Goal: Obtain resource: Download file/media

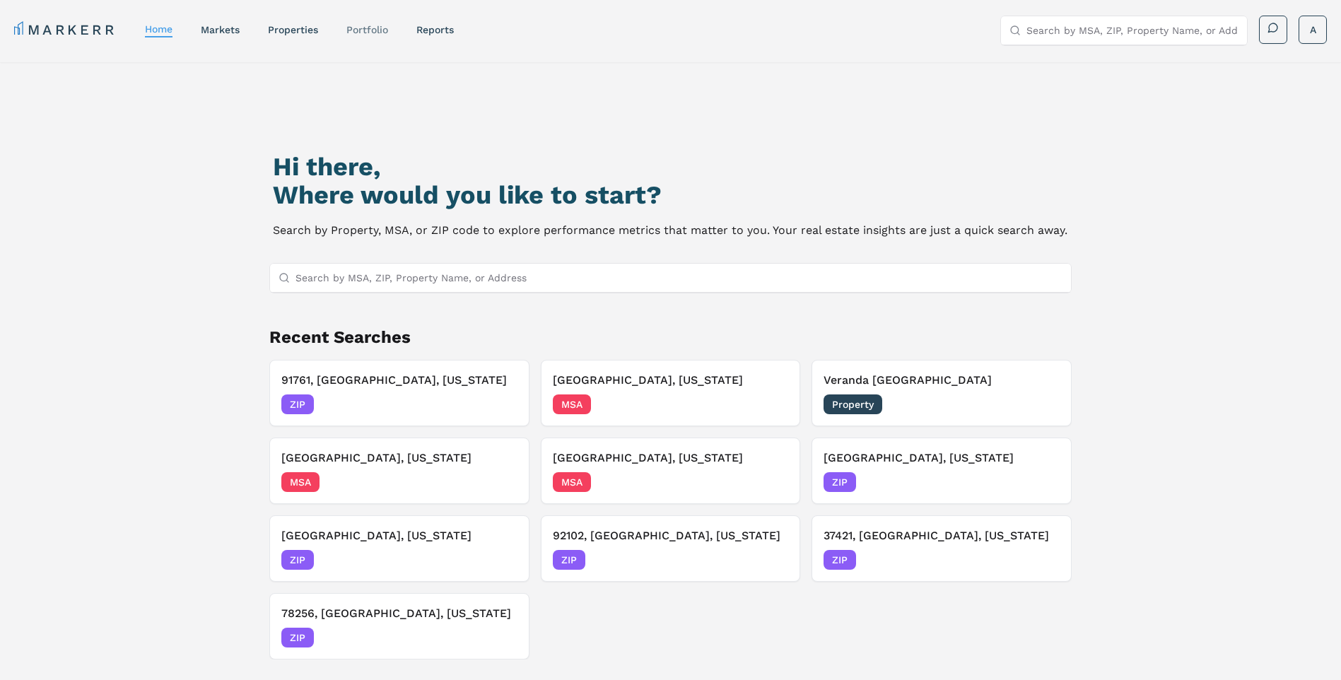
click at [367, 33] on link "Portfolio" at bounding box center [367, 29] width 42 height 11
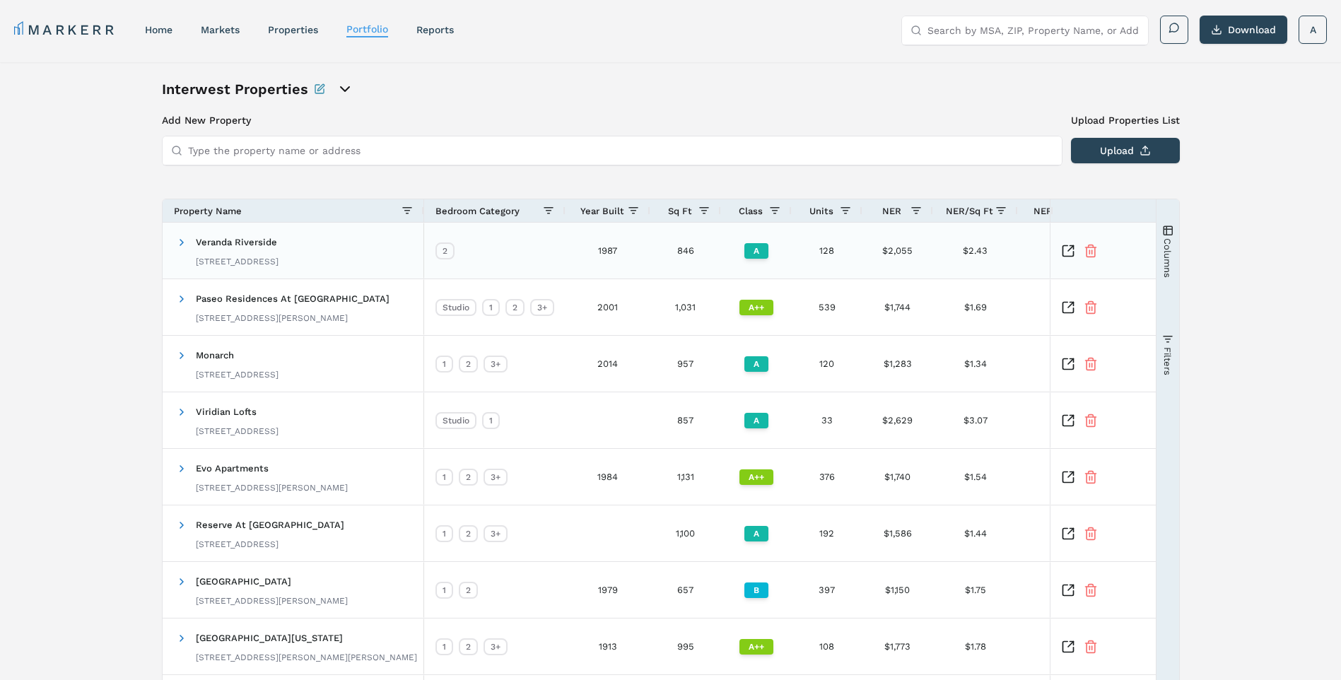
click at [272, 252] on div "Veranda Riverside 6195 Pegasus Dr, Riverside, CA 92503" at bounding box center [237, 250] width 83 height 45
click at [225, 243] on span "Veranda Riverside" at bounding box center [236, 242] width 81 height 11
click at [180, 245] on span at bounding box center [181, 242] width 11 height 11
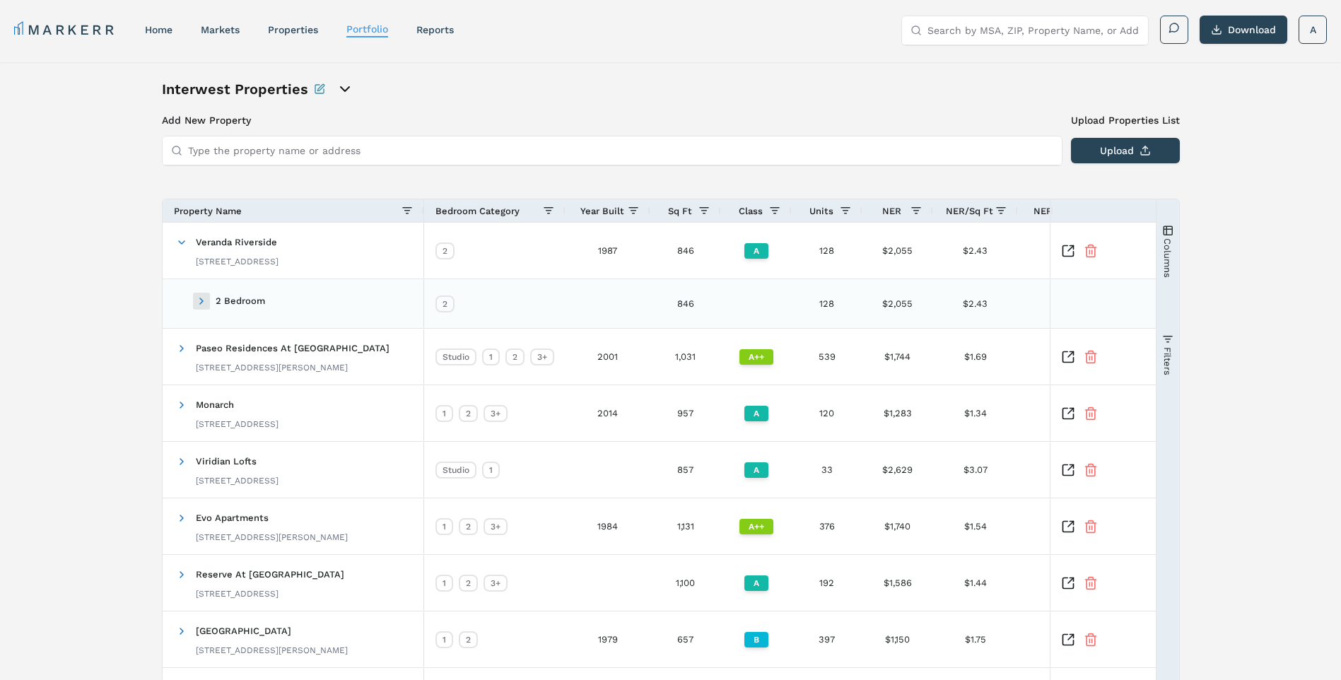
click at [201, 304] on span at bounding box center [201, 300] width 11 height 11
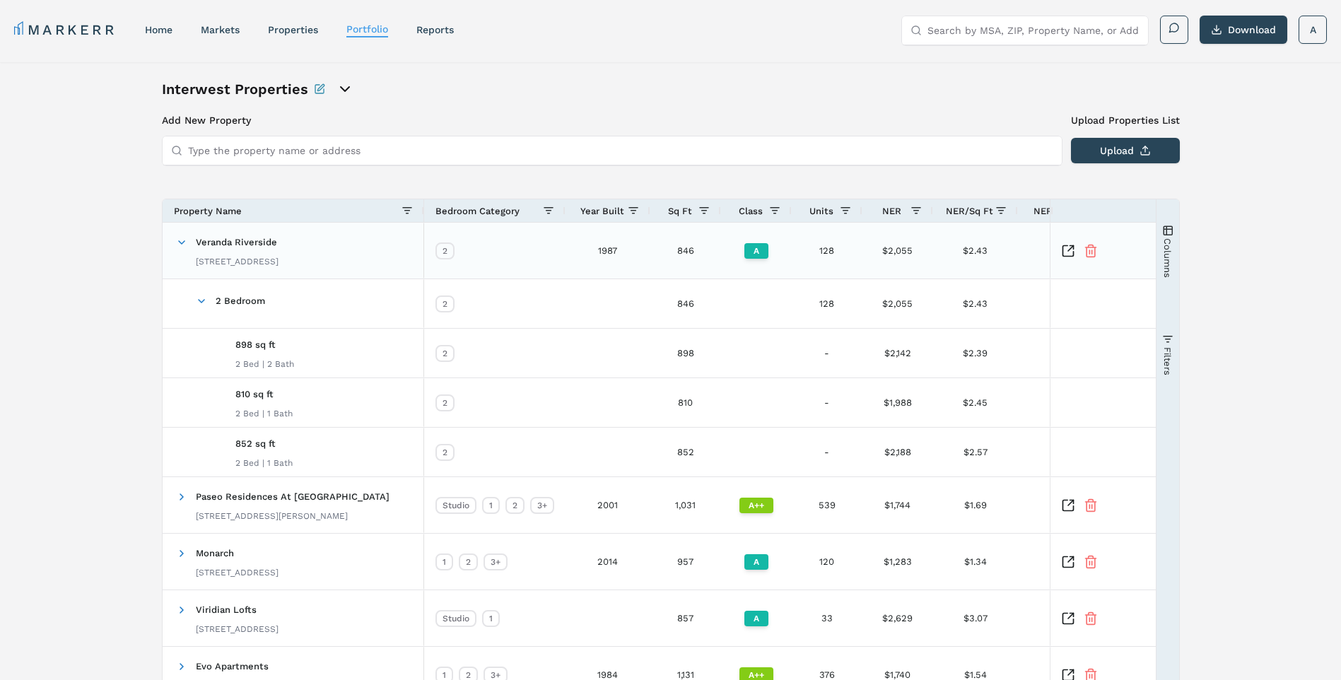
click at [241, 254] on div "Veranda Riverside 6195 Pegasus Dr, Riverside, CA 92503" at bounding box center [237, 250] width 83 height 45
click at [1066, 258] on div at bounding box center [1102, 251] width 106 height 56
click at [1066, 251] on icon "Inspect Comparable" at bounding box center [1068, 251] width 14 height 14
click at [179, 245] on span at bounding box center [181, 242] width 11 height 11
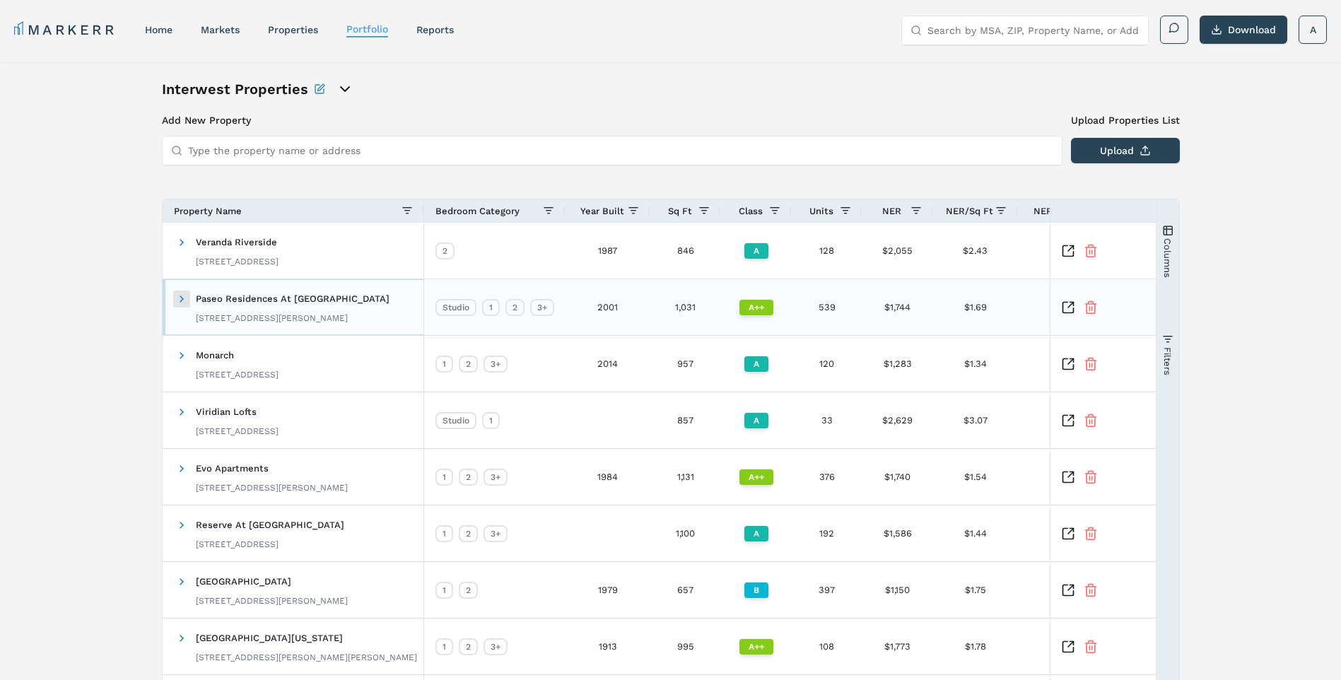
click at [182, 293] on span at bounding box center [181, 298] width 11 height 11
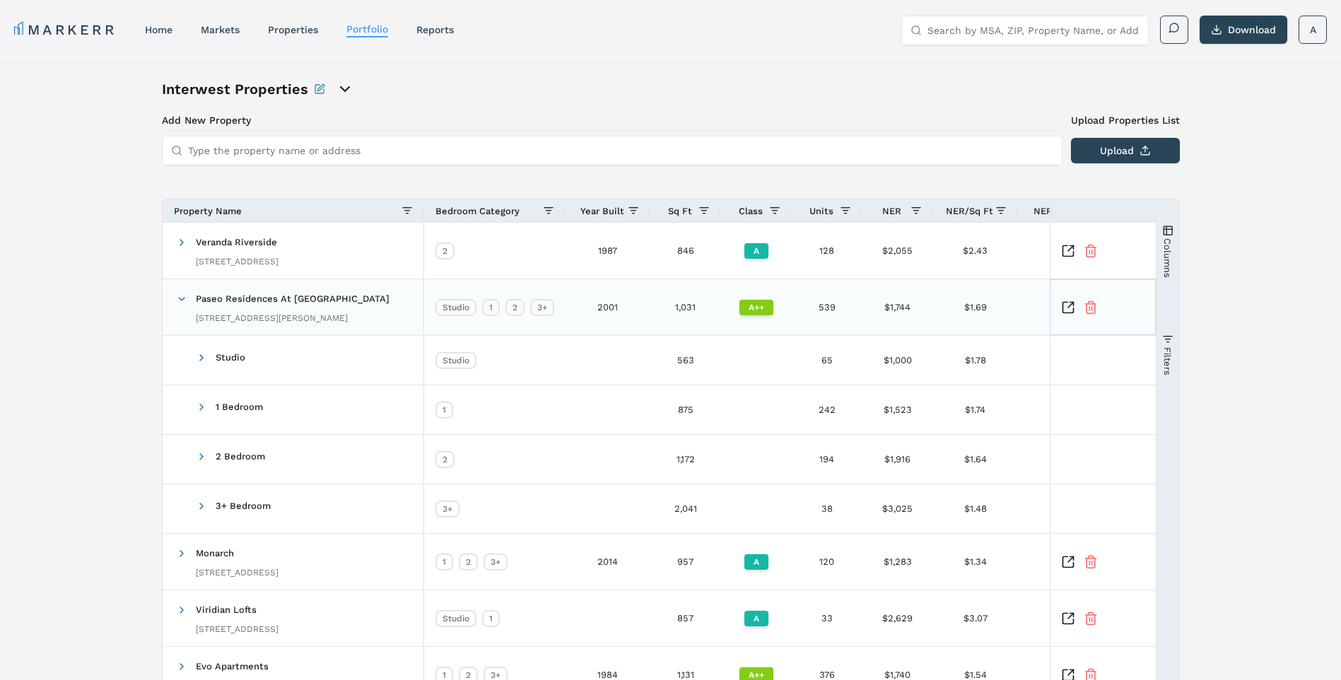
click at [1066, 313] on icon "Inspect Comparable" at bounding box center [1068, 307] width 14 height 14
click at [179, 295] on span at bounding box center [181, 298] width 11 height 11
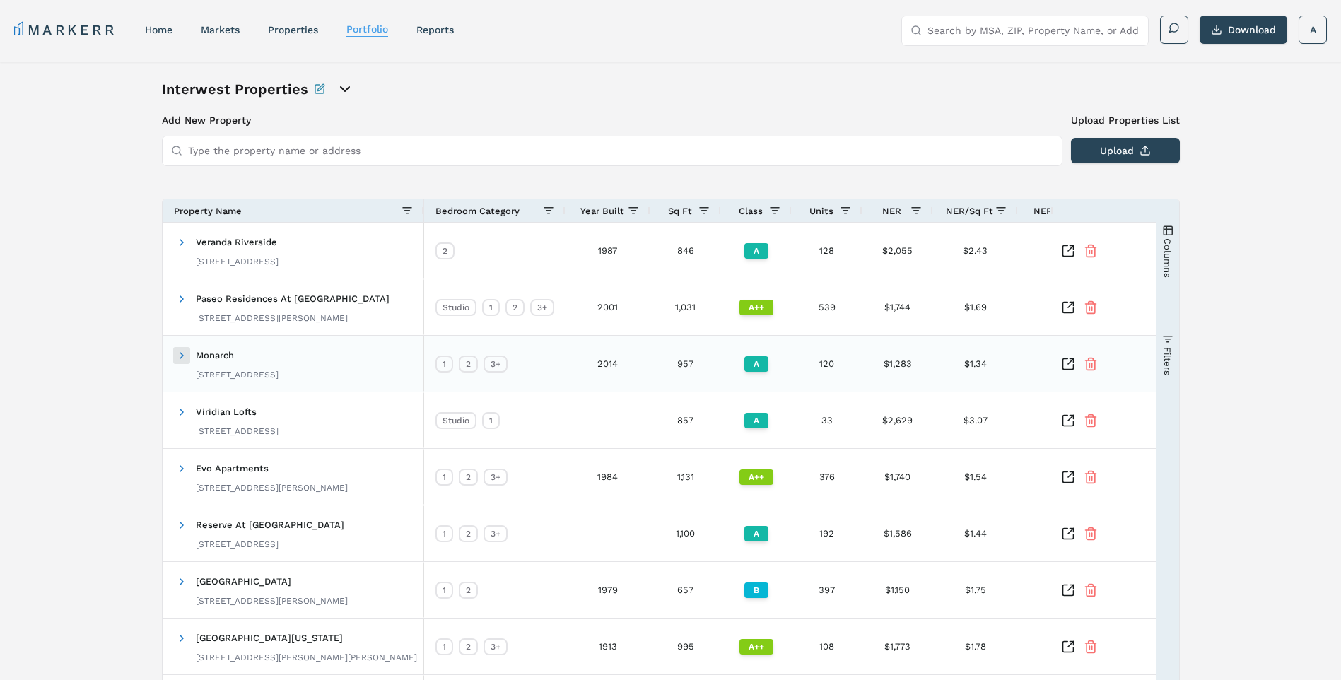
click at [179, 355] on span at bounding box center [181, 355] width 11 height 11
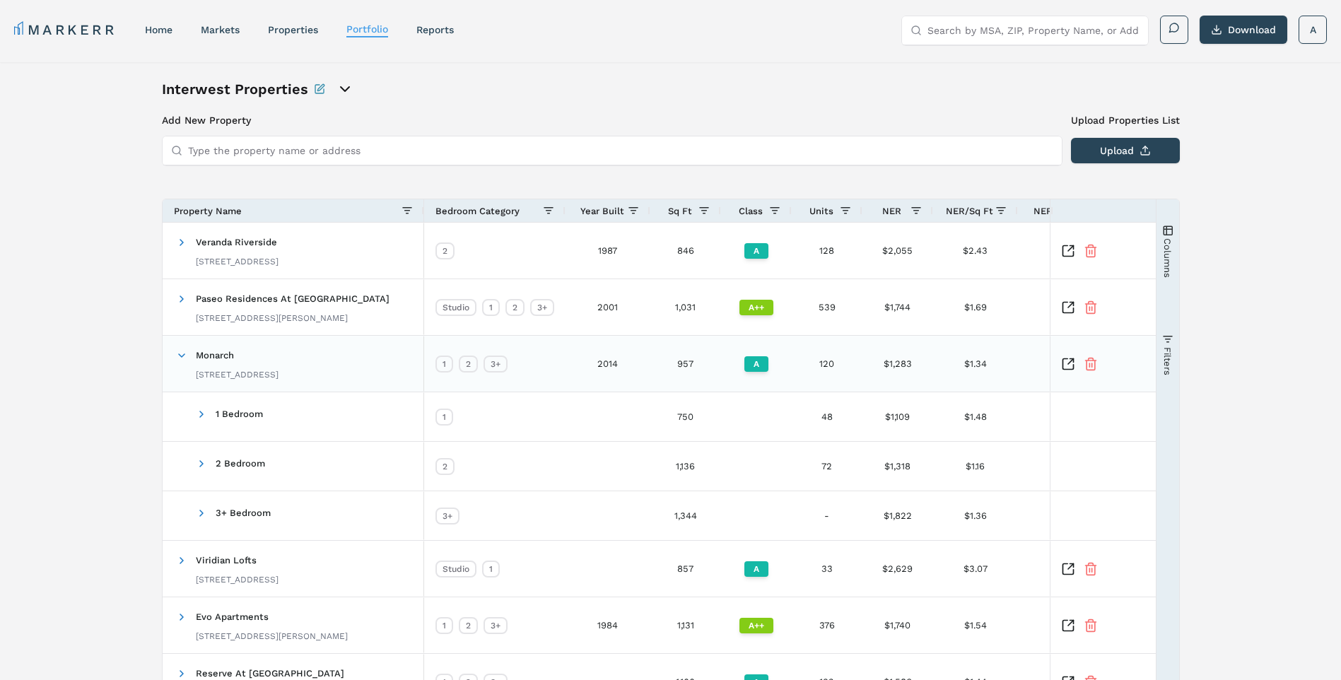
click at [1069, 367] on icon "Inspect Comparable" at bounding box center [1068, 364] width 14 height 14
click at [177, 352] on span at bounding box center [181, 355] width 11 height 11
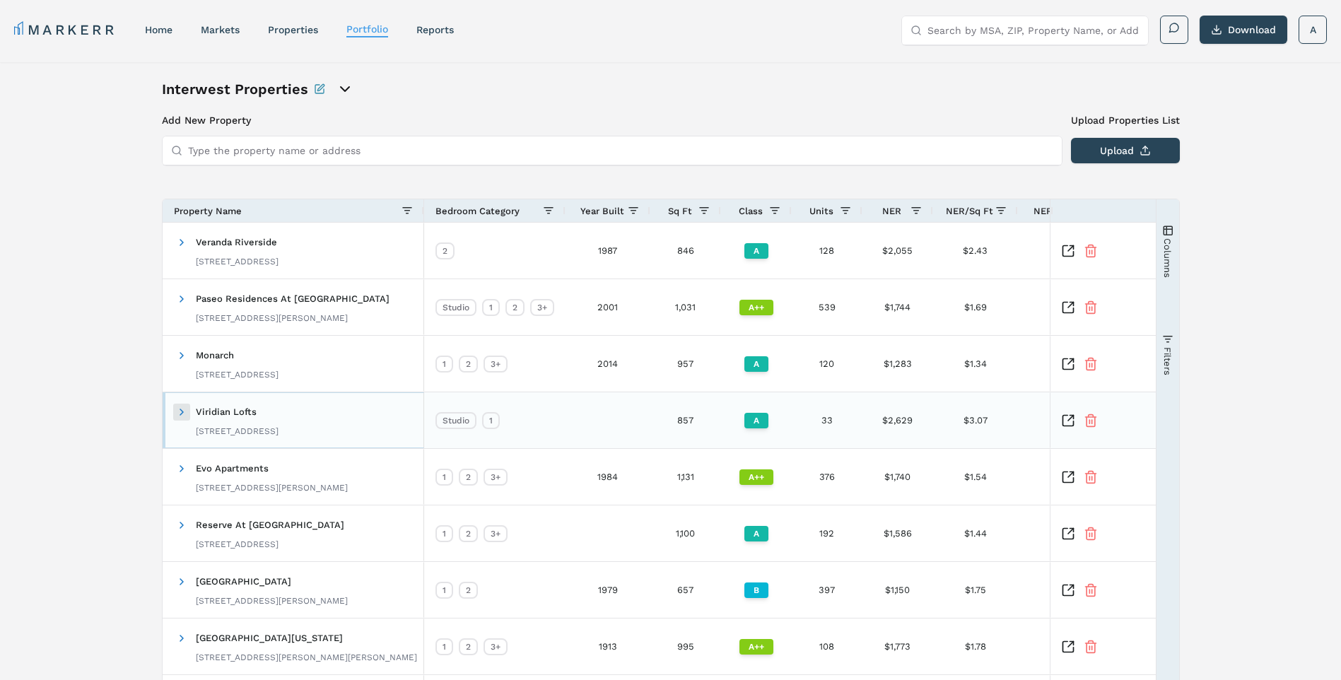
click at [178, 411] on span at bounding box center [181, 411] width 11 height 11
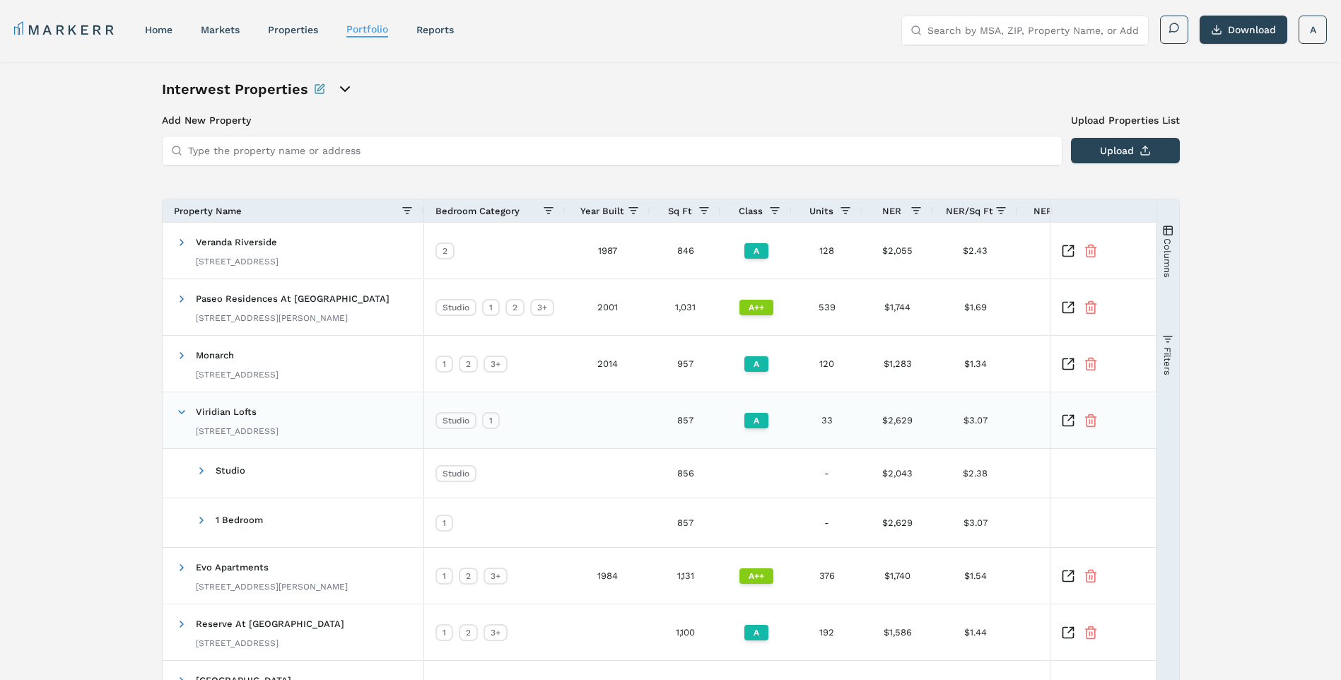
click at [1064, 413] on icon "Inspect Comparable" at bounding box center [1068, 420] width 14 height 14
click at [182, 416] on span at bounding box center [181, 411] width 11 height 11
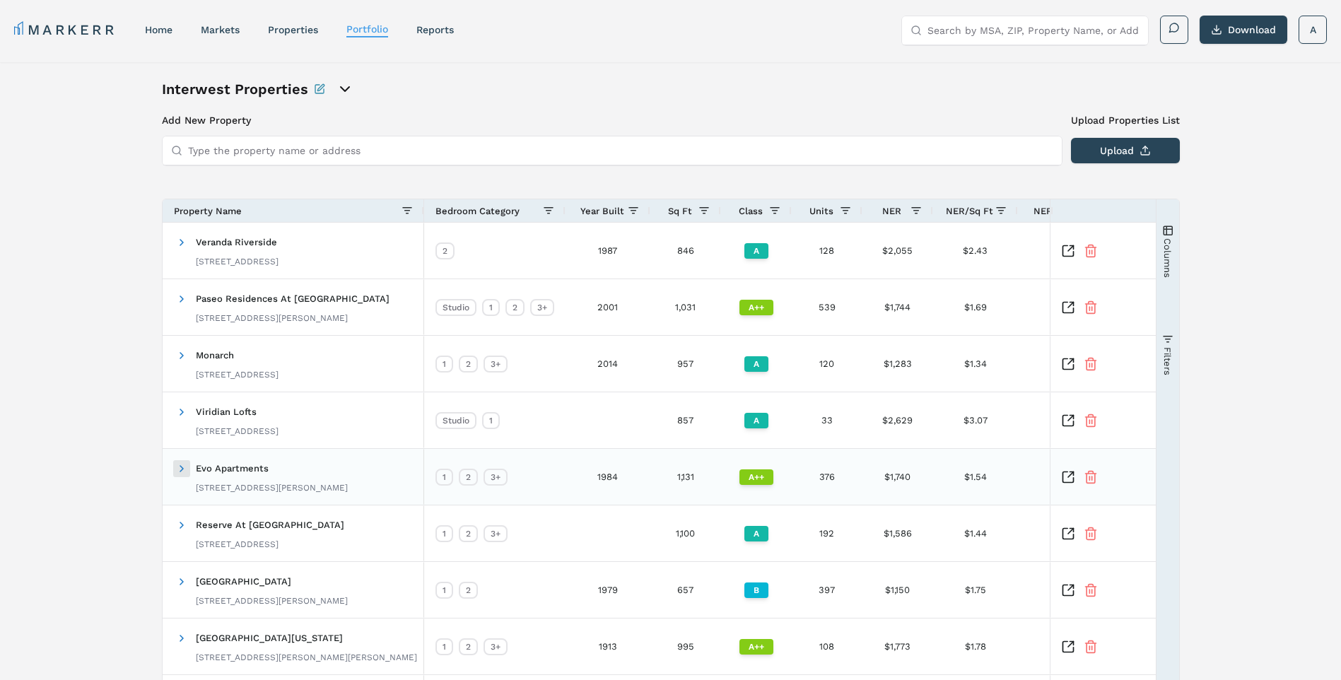
click at [182, 470] on span at bounding box center [181, 468] width 11 height 11
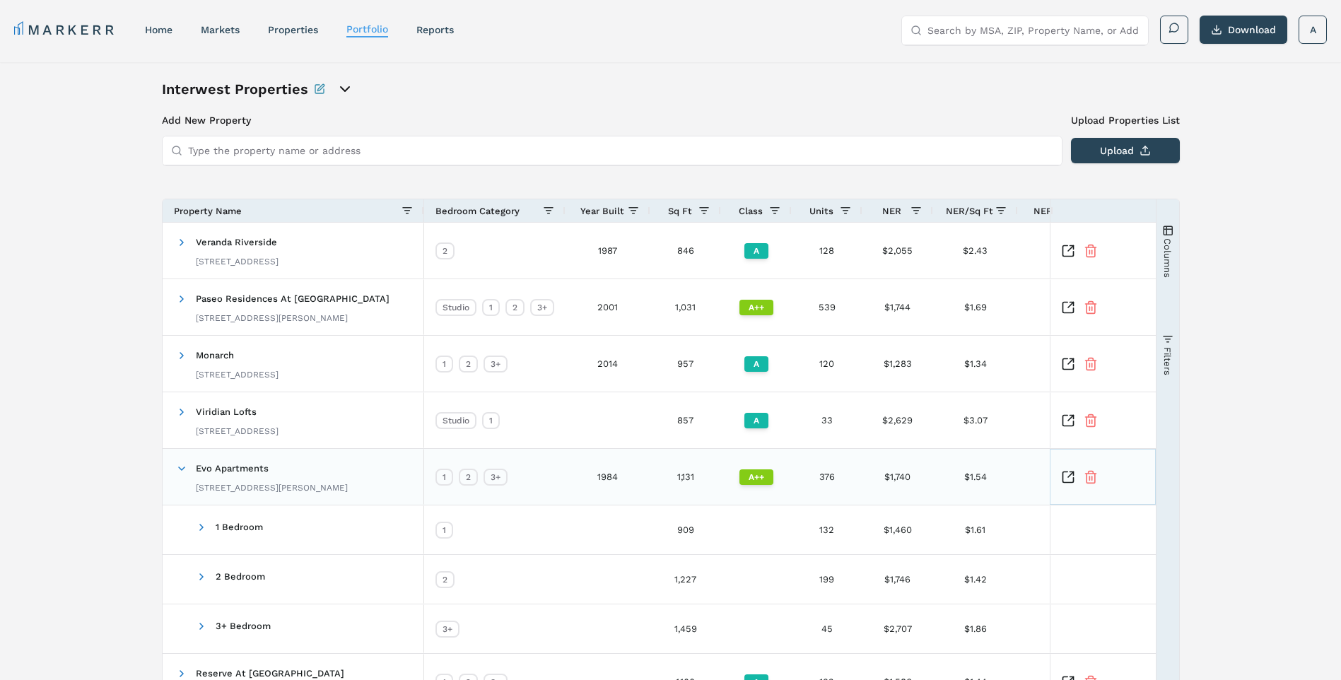
click at [1064, 477] on icon "Inspect Comparable" at bounding box center [1068, 477] width 14 height 14
click at [179, 468] on span at bounding box center [181, 468] width 11 height 11
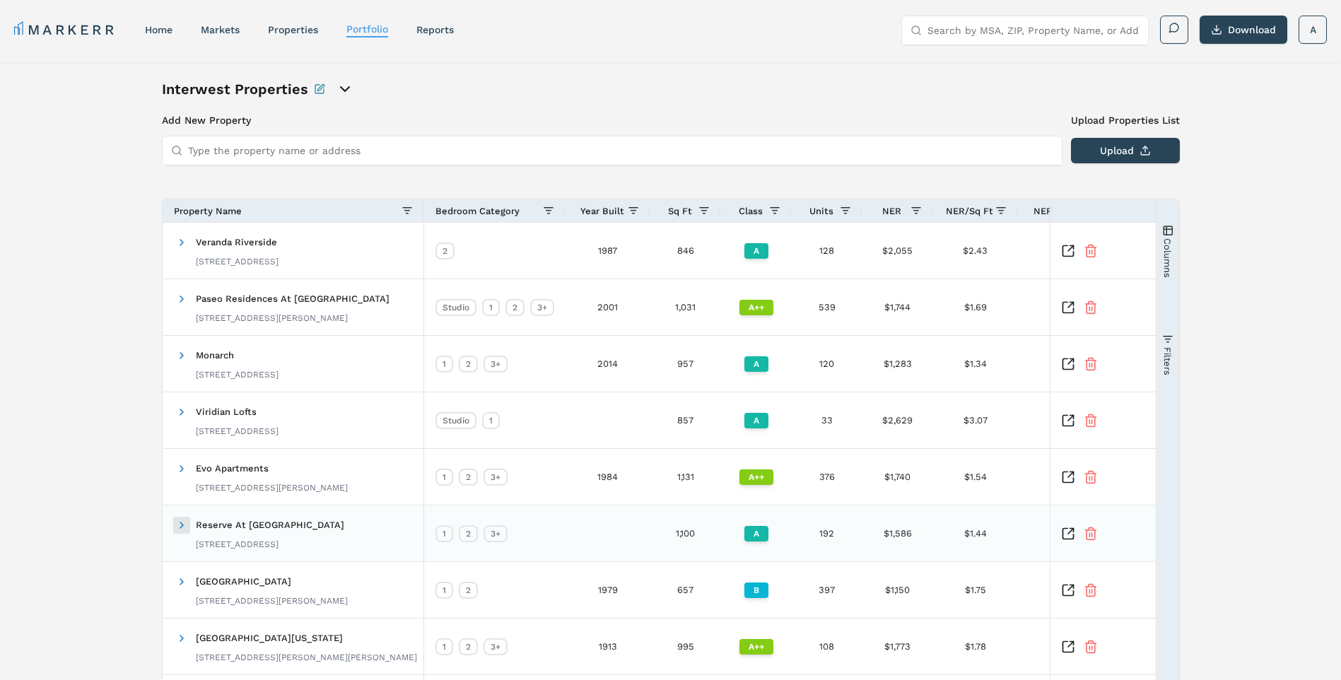
click at [179, 520] on span at bounding box center [181, 524] width 11 height 11
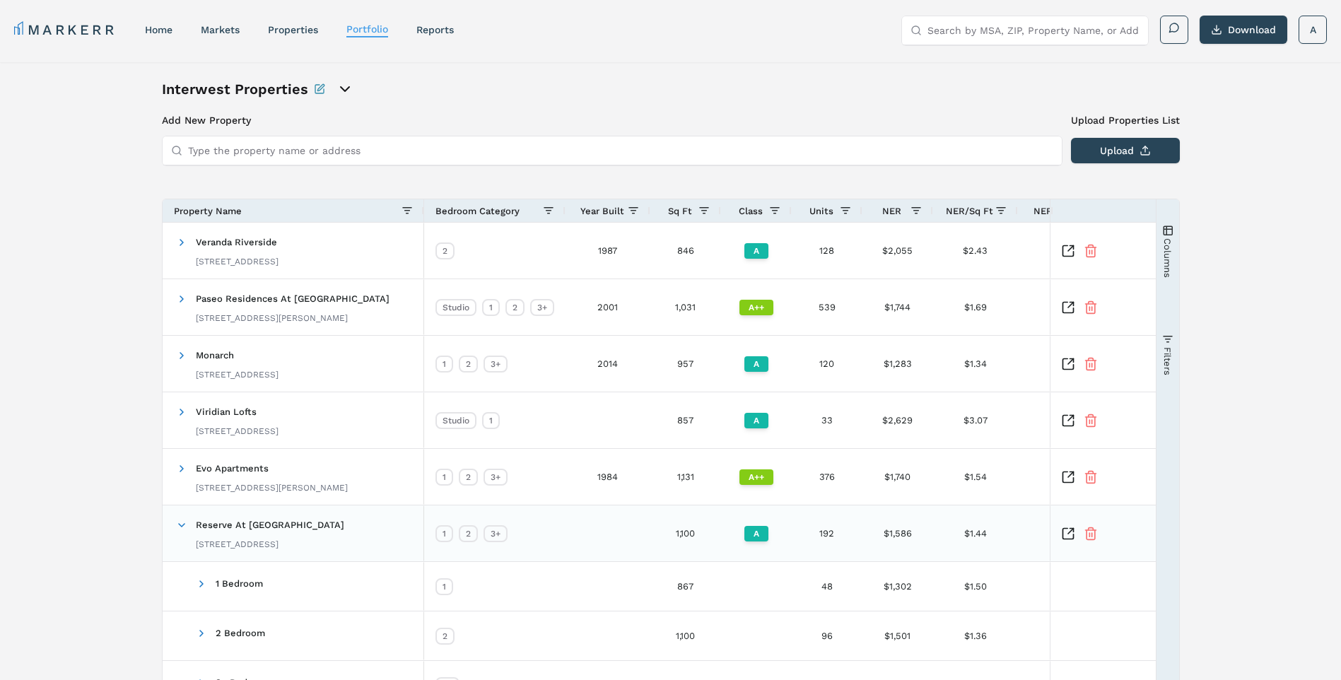
drag, startPoint x: 1055, startPoint y: 535, endPoint x: 1068, endPoint y: 533, distance: 13.6
click at [1055, 535] on div at bounding box center [1102, 533] width 106 height 56
click at [1068, 533] on icon "Inspect Comparable" at bounding box center [1071, 531] width 6 height 6
click at [187, 527] on span at bounding box center [181, 524] width 11 height 11
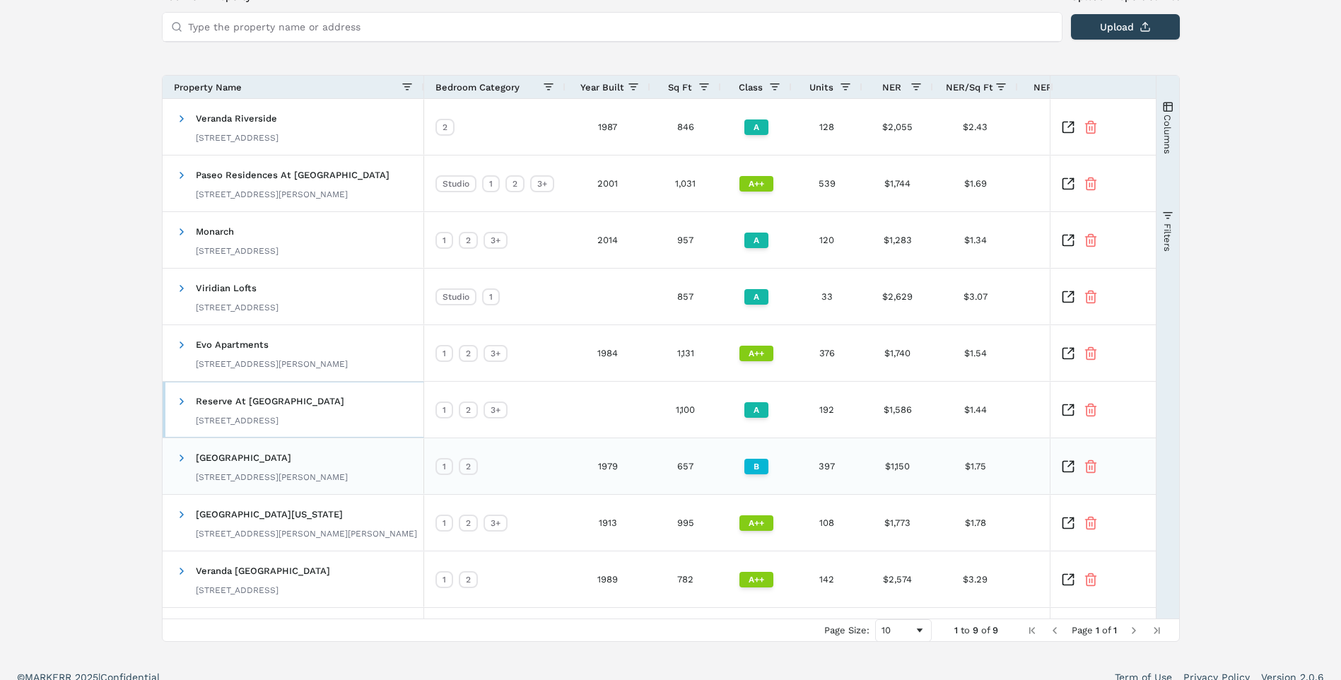
scroll to position [139, 0]
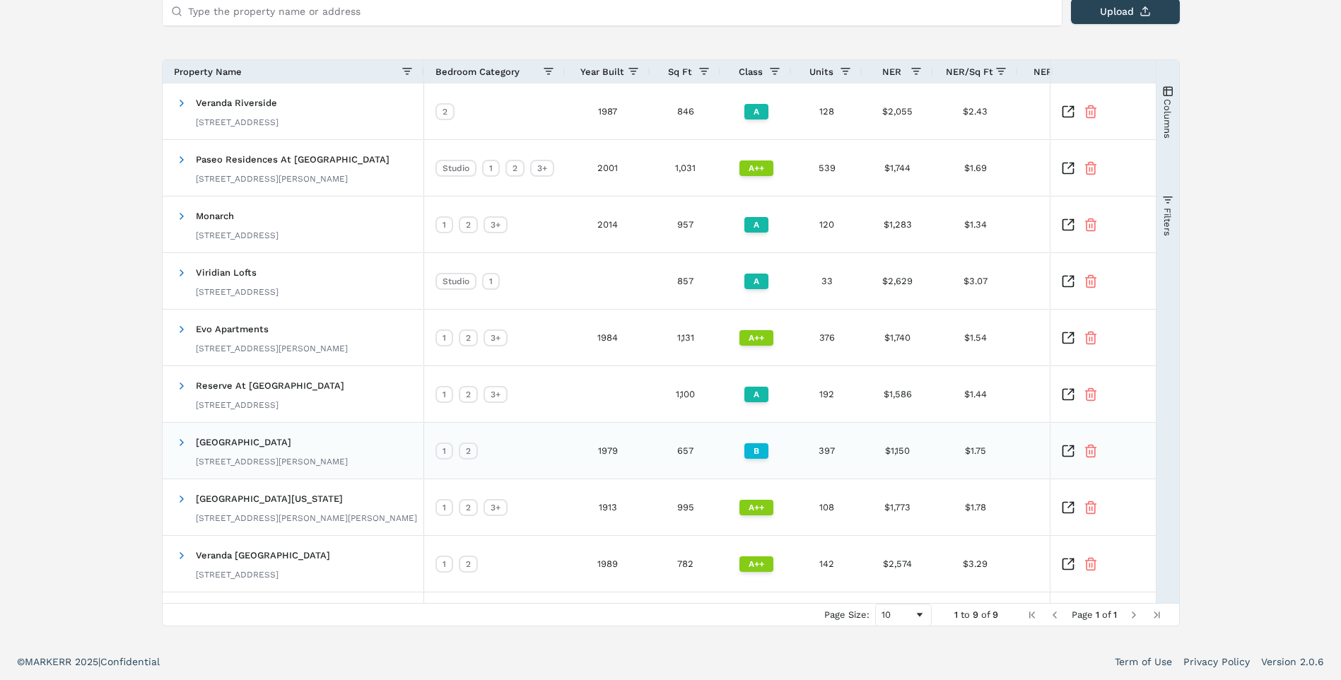
click at [1068, 454] on icon "Inspect Comparable" at bounding box center [1068, 451] width 14 height 14
click at [1062, 509] on icon "Inspect Comparable" at bounding box center [1067, 507] width 11 height 11
click at [1064, 568] on icon "Inspect Comparable" at bounding box center [1068, 564] width 14 height 14
click at [1278, 136] on div "Interwest Properties Add New Property Upload Properties List Type the property …" at bounding box center [670, 283] width 1341 height 720
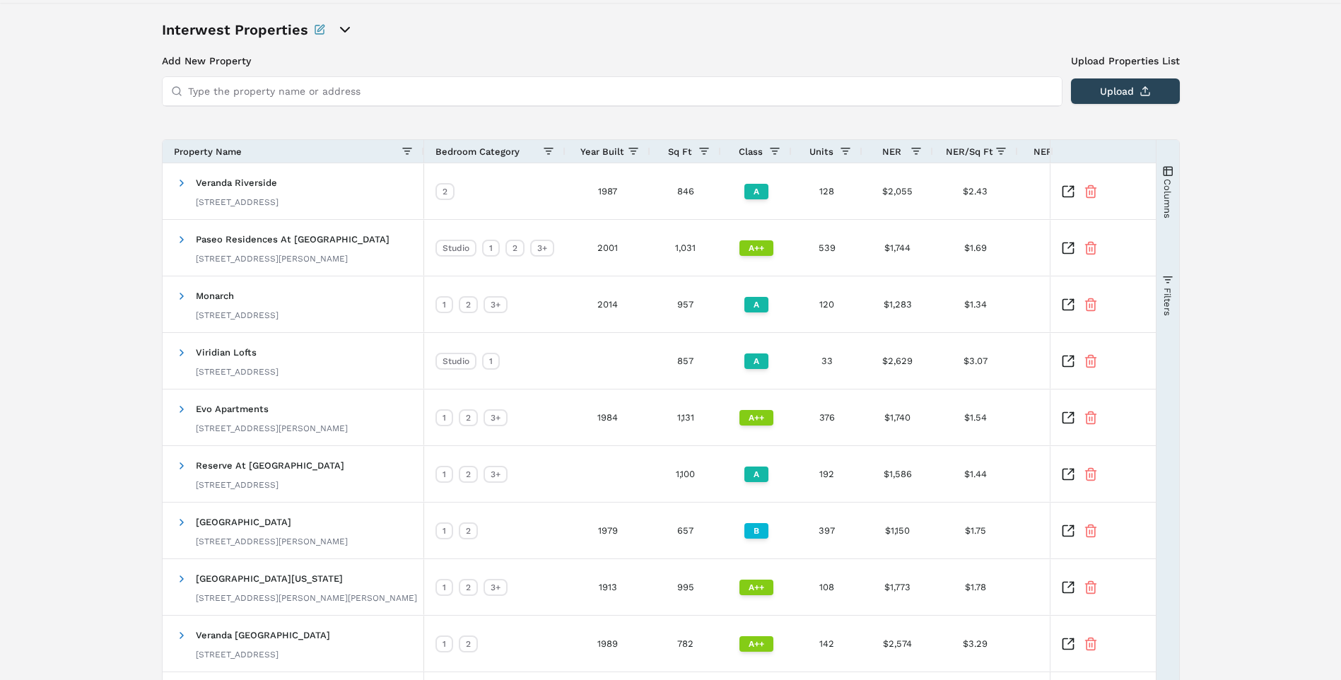
scroll to position [0, 0]
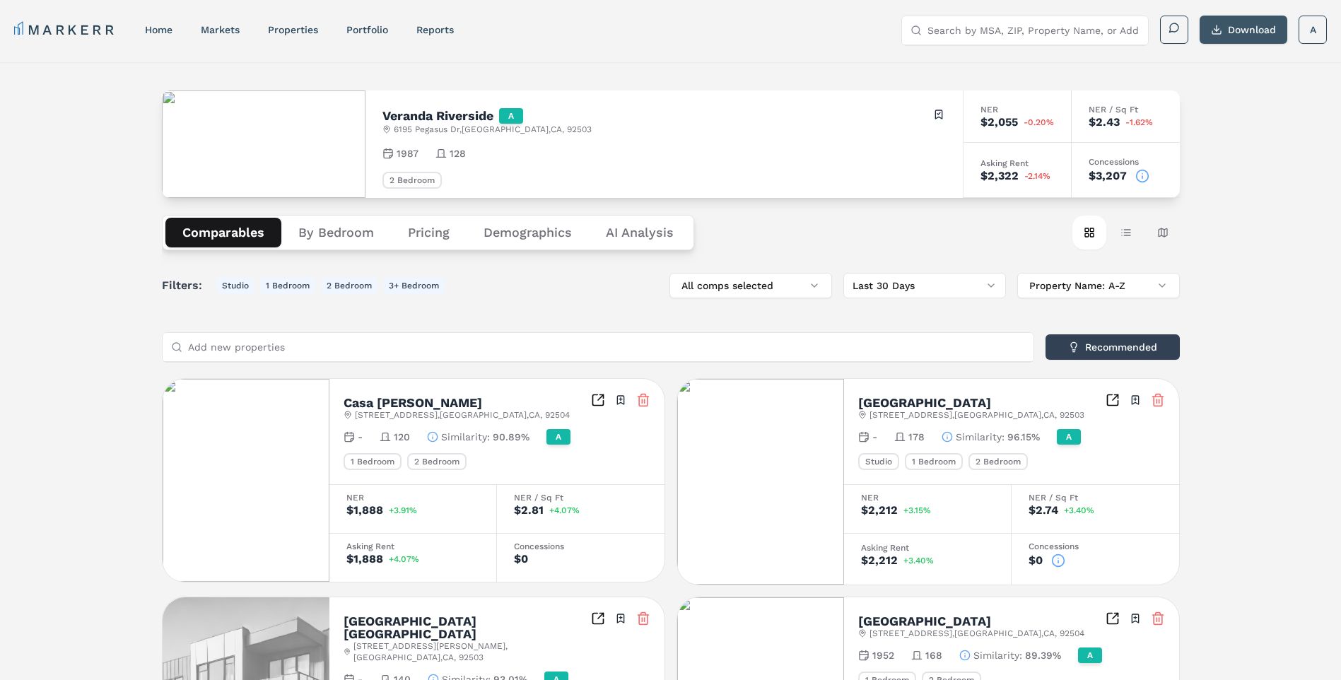
click at [1248, 26] on button "Download" at bounding box center [1243, 30] width 88 height 28
drag, startPoint x: 575, startPoint y: 37, endPoint x: 845, endPoint y: 3, distance: 272.9
click at [575, 37] on div "MARKERR home markets properties Portfolio reports Search by MSA, ZIP, Property …" at bounding box center [670, 30] width 1312 height 29
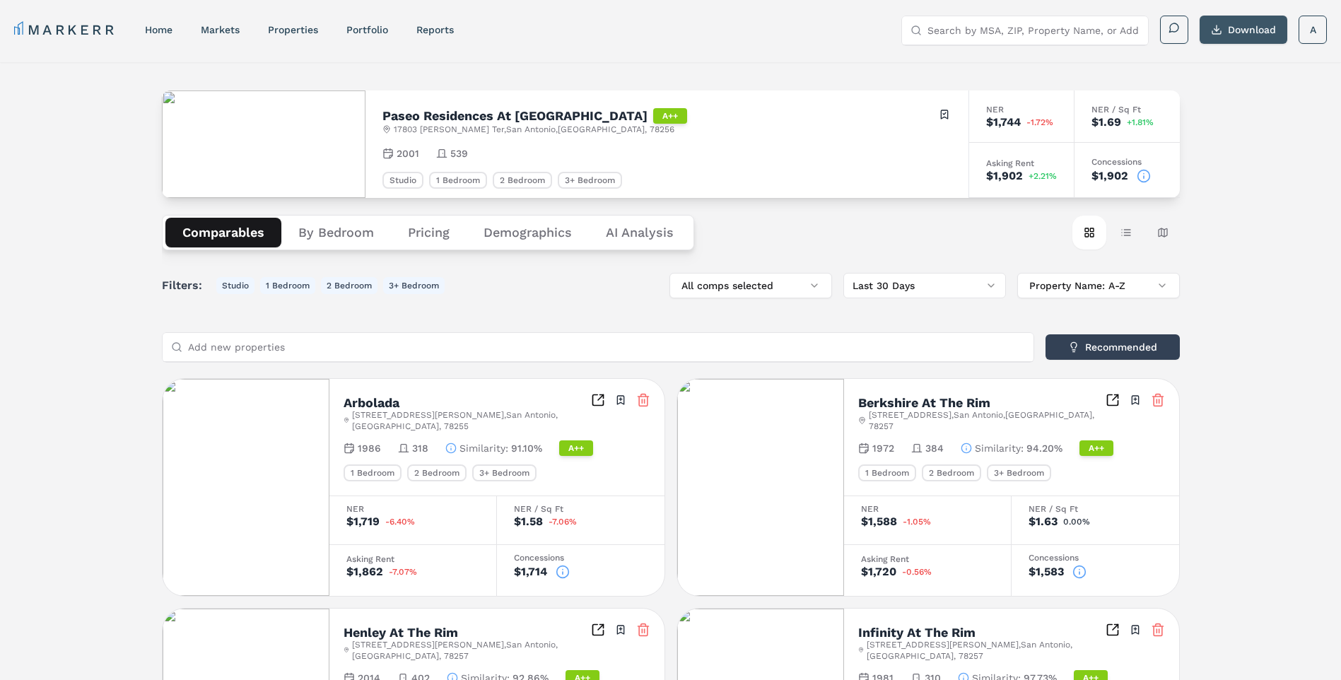
click at [1247, 24] on button "Download" at bounding box center [1243, 30] width 88 height 28
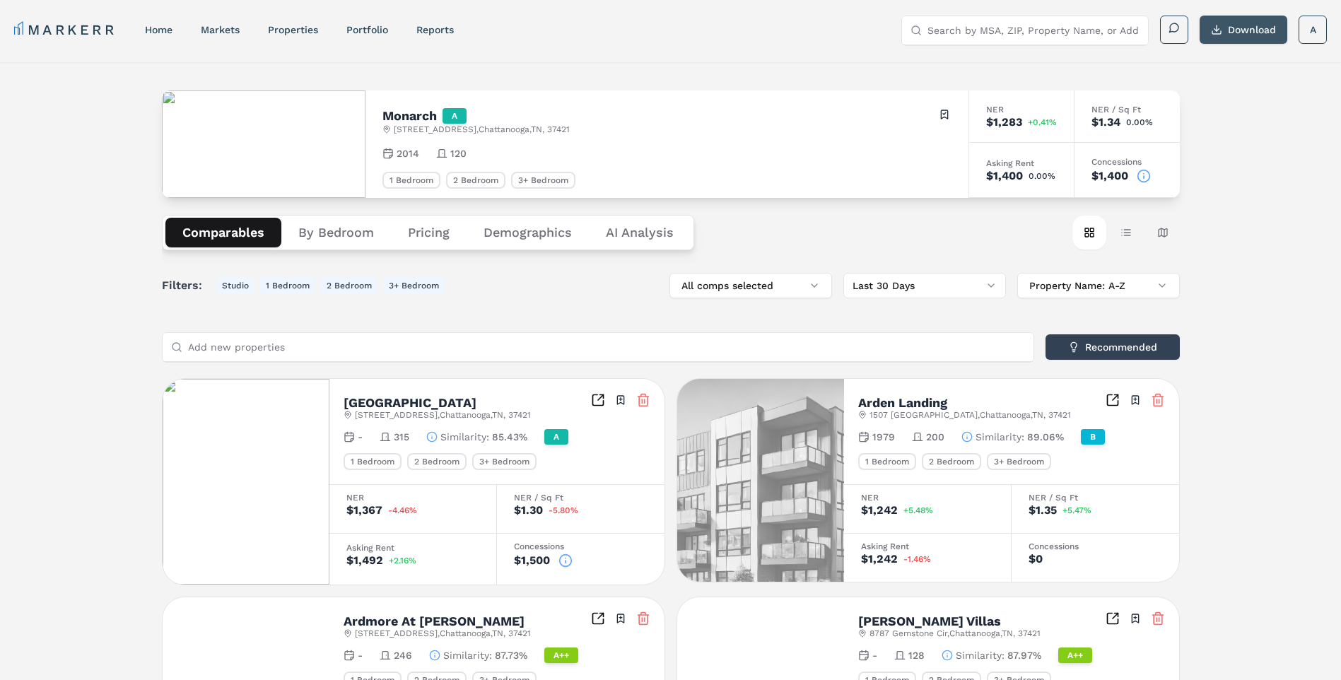
click at [1247, 30] on button "Download" at bounding box center [1243, 30] width 88 height 28
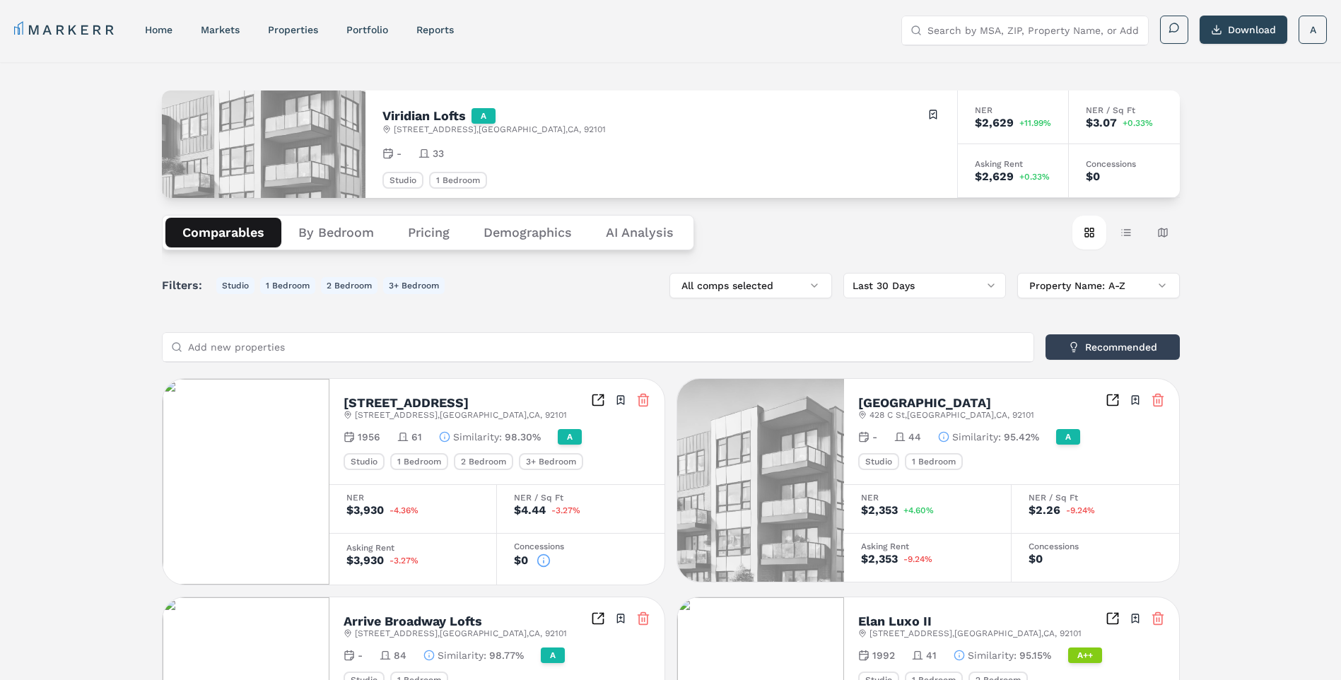
drag, startPoint x: 622, startPoint y: 7, endPoint x: 628, endPoint y: 24, distance: 18.1
click at [622, 7] on div "MARKERR home markets properties Portfolio reports Search by MSA, ZIP, Property …" at bounding box center [670, 28] width 1341 height 57
click at [1244, 23] on button "Download" at bounding box center [1243, 30] width 88 height 28
click at [773, 14] on div "MARKERR home markets properties Portfolio reports Search by MSA, ZIP, Property …" at bounding box center [670, 28] width 1341 height 57
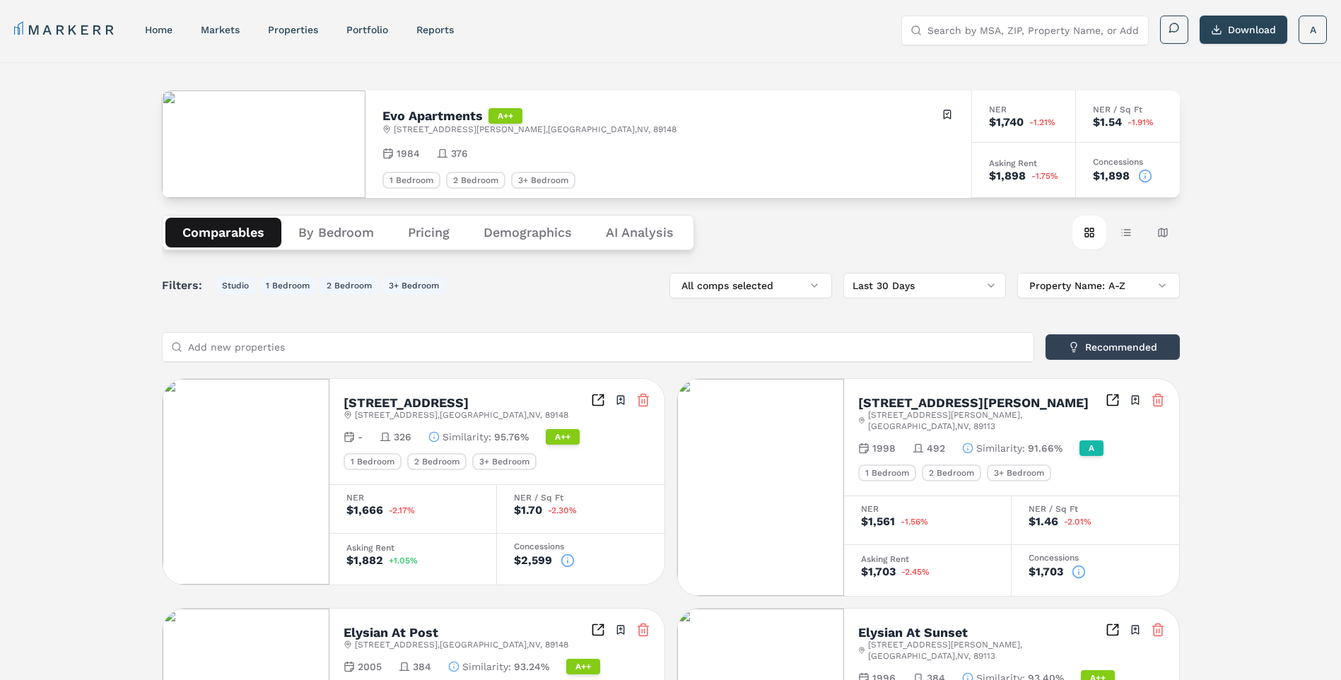
click at [1229, 31] on button "Download" at bounding box center [1243, 30] width 88 height 28
drag, startPoint x: 580, startPoint y: 13, endPoint x: 940, endPoint y: 82, distance: 366.2
click at [580, 13] on div "MARKERR home markets properties Portfolio reports Search by MSA, ZIP, Property …" at bounding box center [670, 28] width 1341 height 57
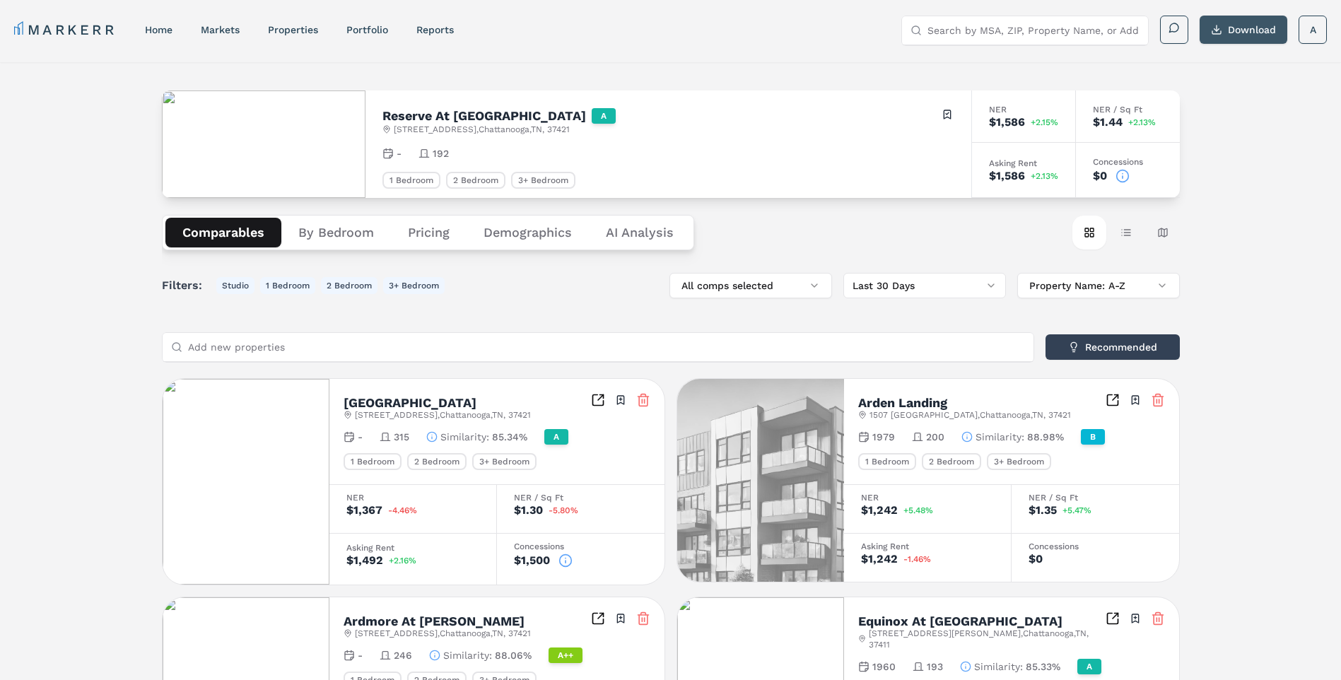
click at [1256, 33] on button "Download" at bounding box center [1243, 30] width 88 height 28
click at [663, 40] on div "MARKERR home markets properties Portfolio reports Search by MSA, ZIP, Property …" at bounding box center [670, 30] width 1312 height 29
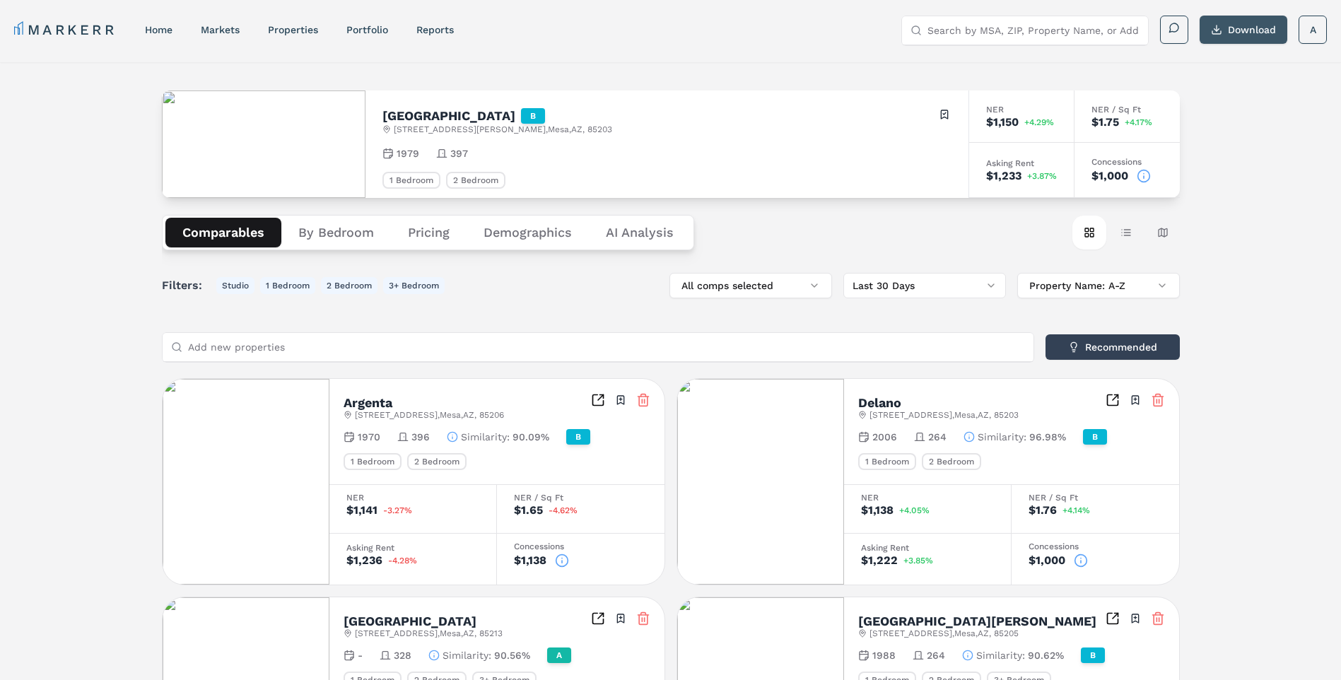
click at [1247, 33] on button "Download" at bounding box center [1243, 30] width 88 height 28
drag, startPoint x: 811, startPoint y: 52, endPoint x: 295, endPoint y: 1, distance: 517.7
click at [811, 52] on div "MARKERR home markets properties Portfolio reports Search by MSA, ZIP, Property …" at bounding box center [670, 28] width 1341 height 57
click at [63, 23] on link "MARKERR" at bounding box center [65, 30] width 102 height 20
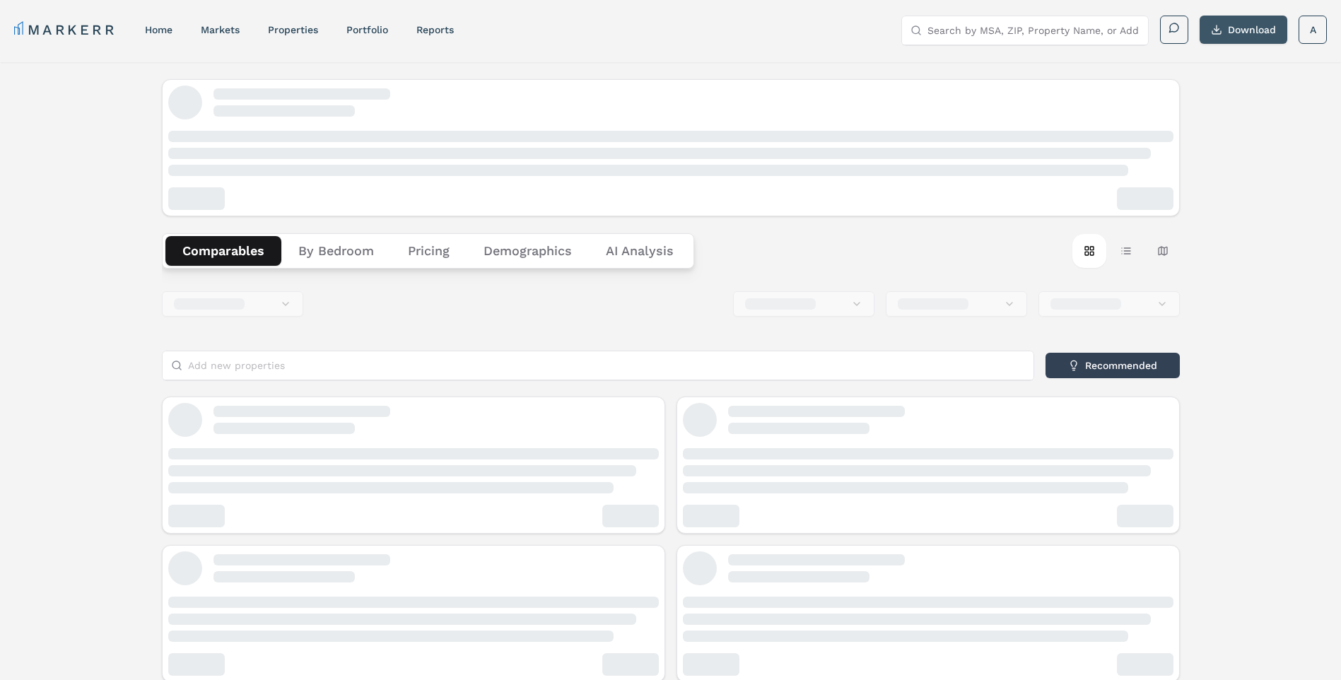
click at [1237, 36] on button "Download" at bounding box center [1243, 30] width 88 height 28
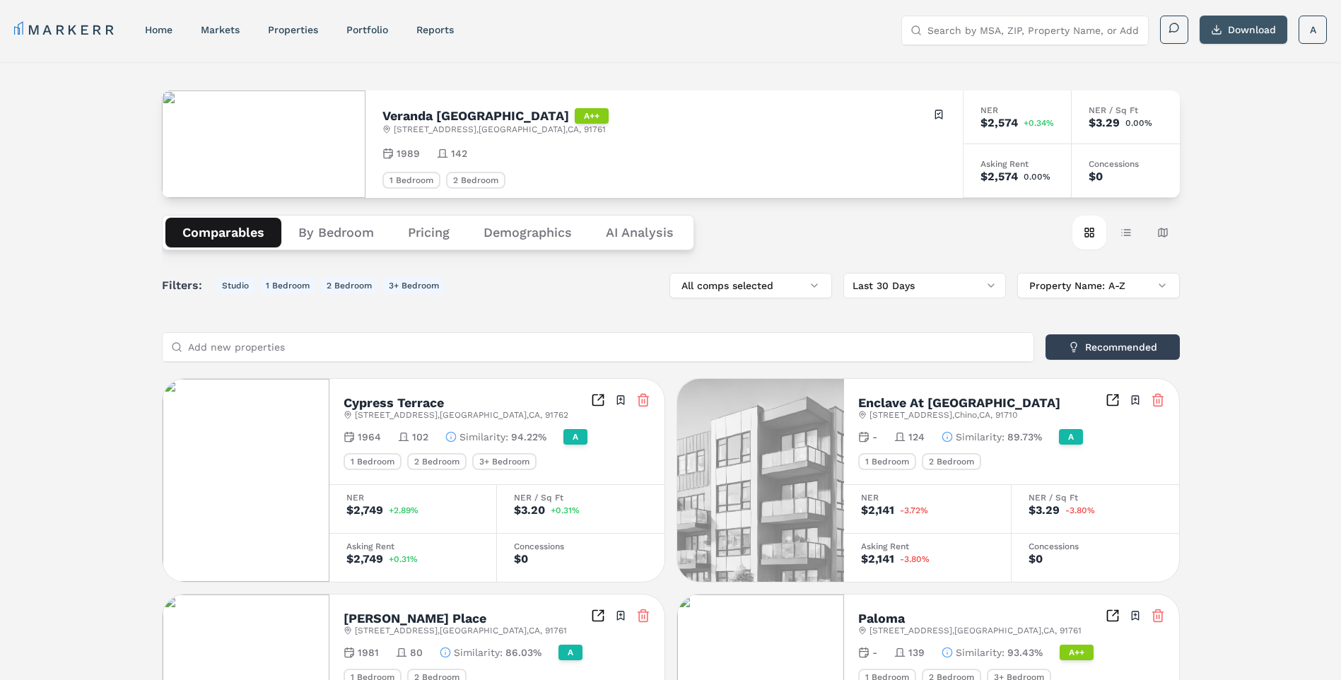
click at [1226, 23] on button "Download" at bounding box center [1243, 30] width 88 height 28
